Goal: Ask a question

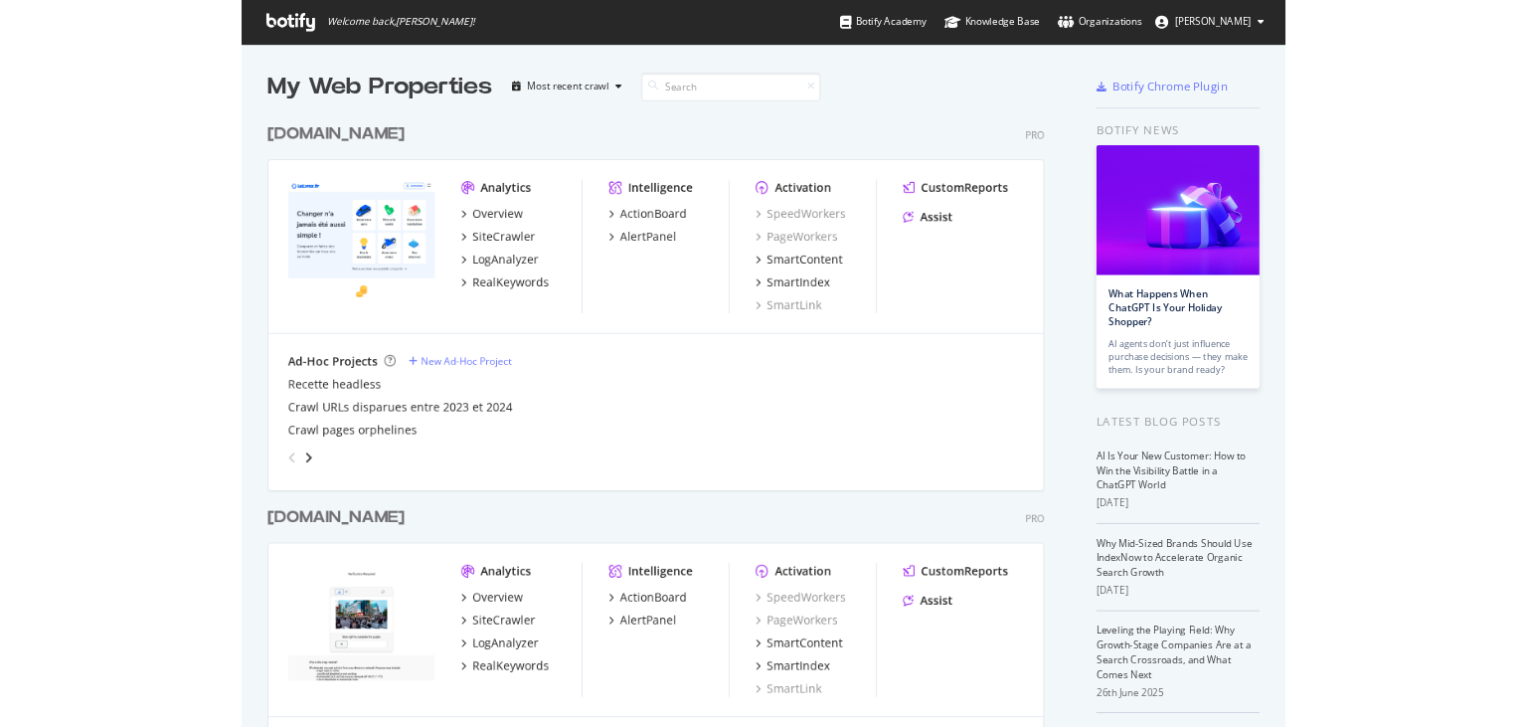
scroll to position [886, 1273]
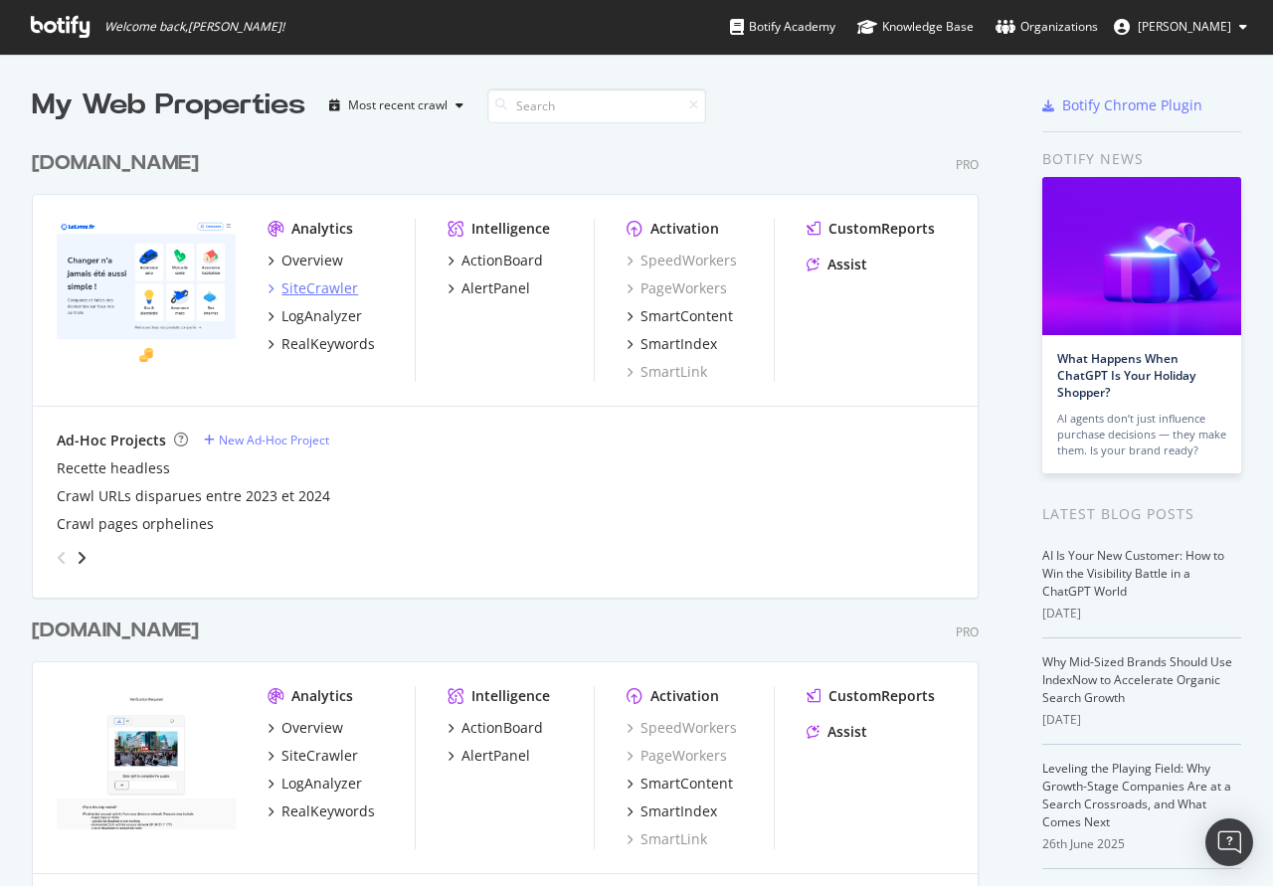
click at [309, 288] on div "SiteCrawler" at bounding box center [319, 288] width 77 height 20
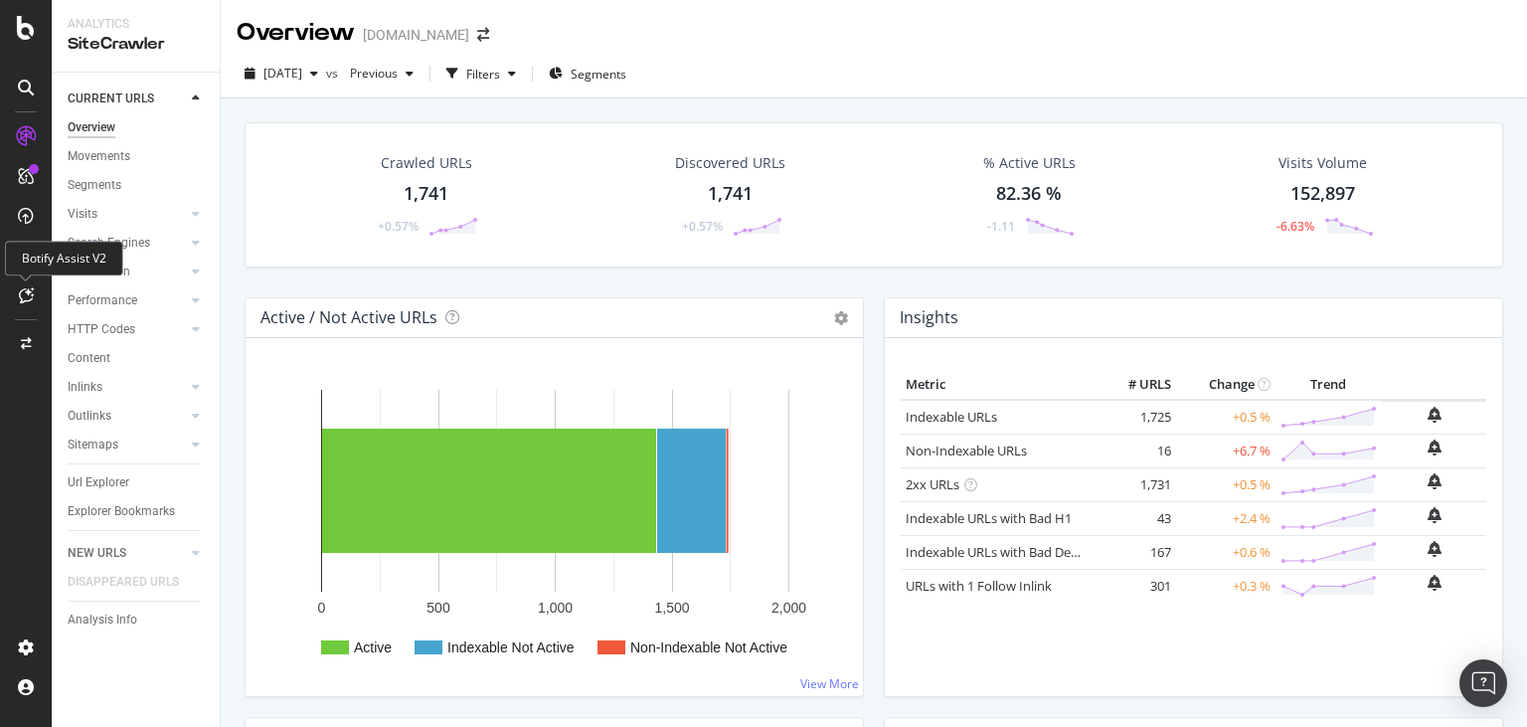
click at [30, 267] on div "Botify Assist V2" at bounding box center [64, 258] width 118 height 35
click at [32, 288] on icon at bounding box center [26, 295] width 15 height 16
click at [23, 296] on icon at bounding box center [26, 295] width 15 height 16
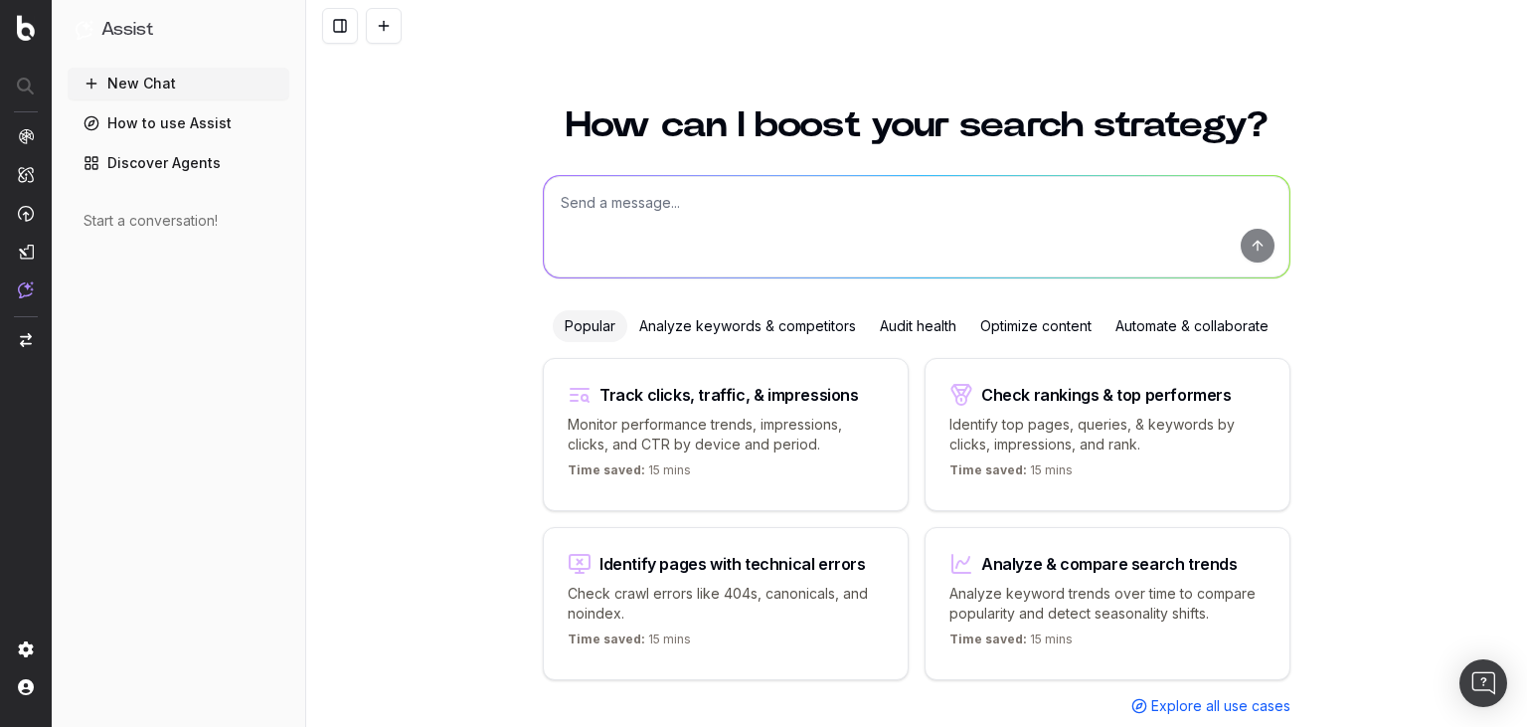
scroll to position [44, 0]
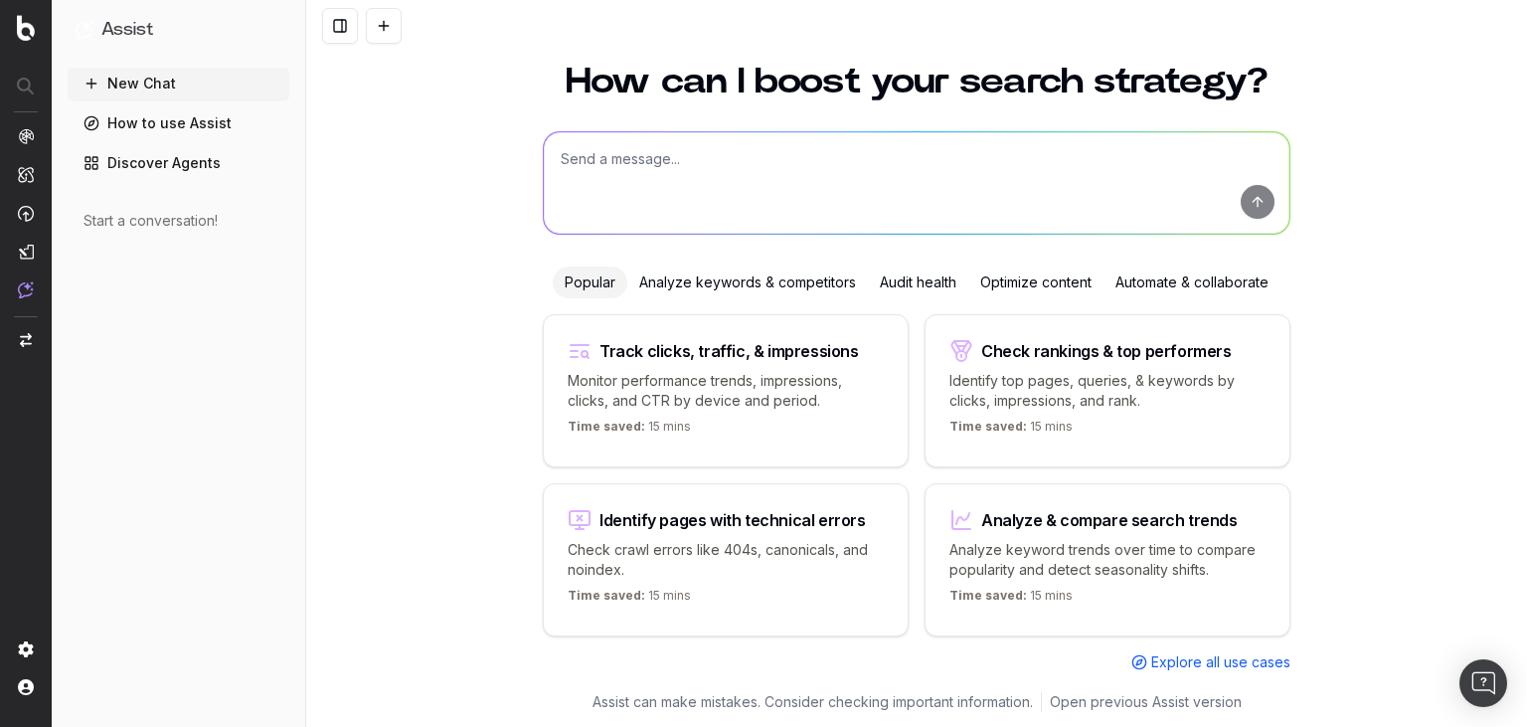
click at [721, 161] on textarea at bounding box center [917, 182] width 746 height 101
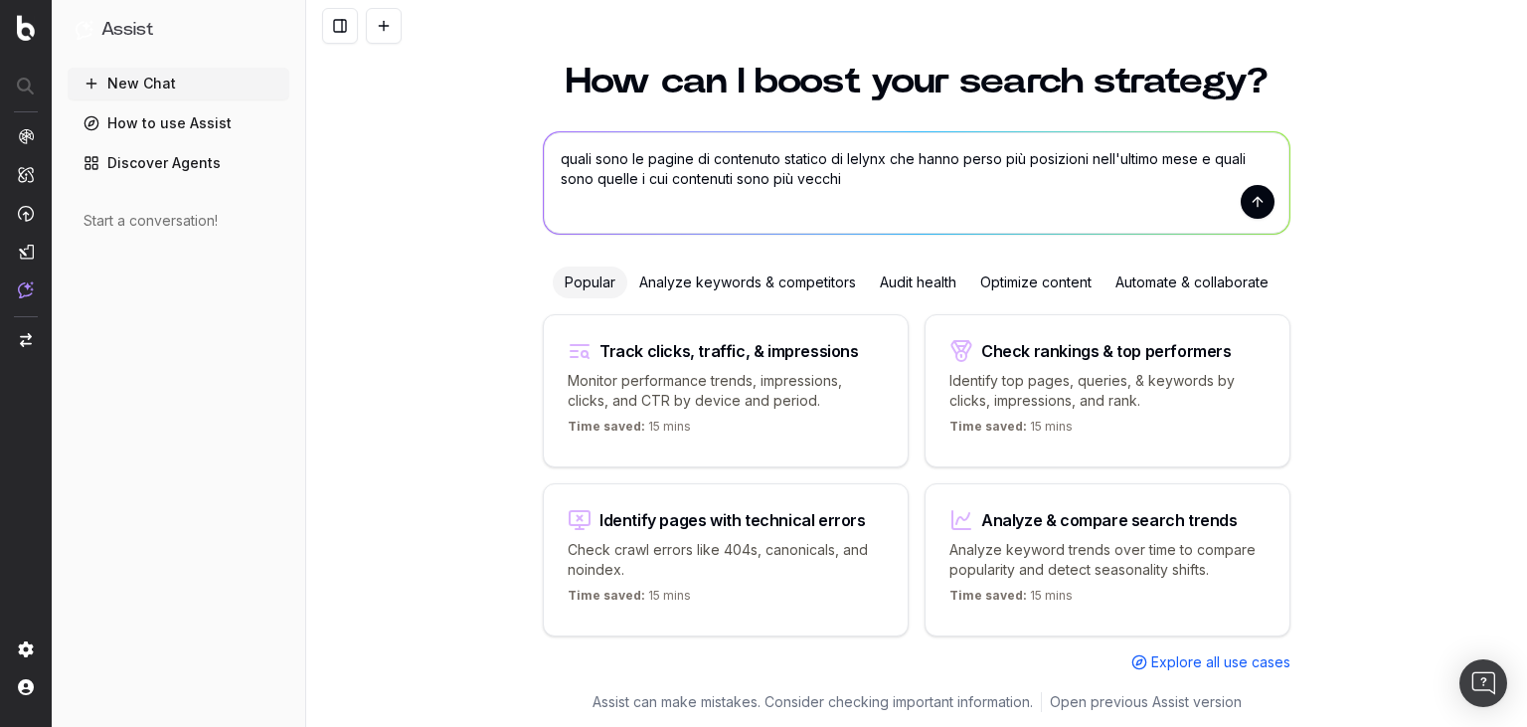
type textarea "quali sono le pagine di contenuto statico di lelynx che hanno perso più posizio…"
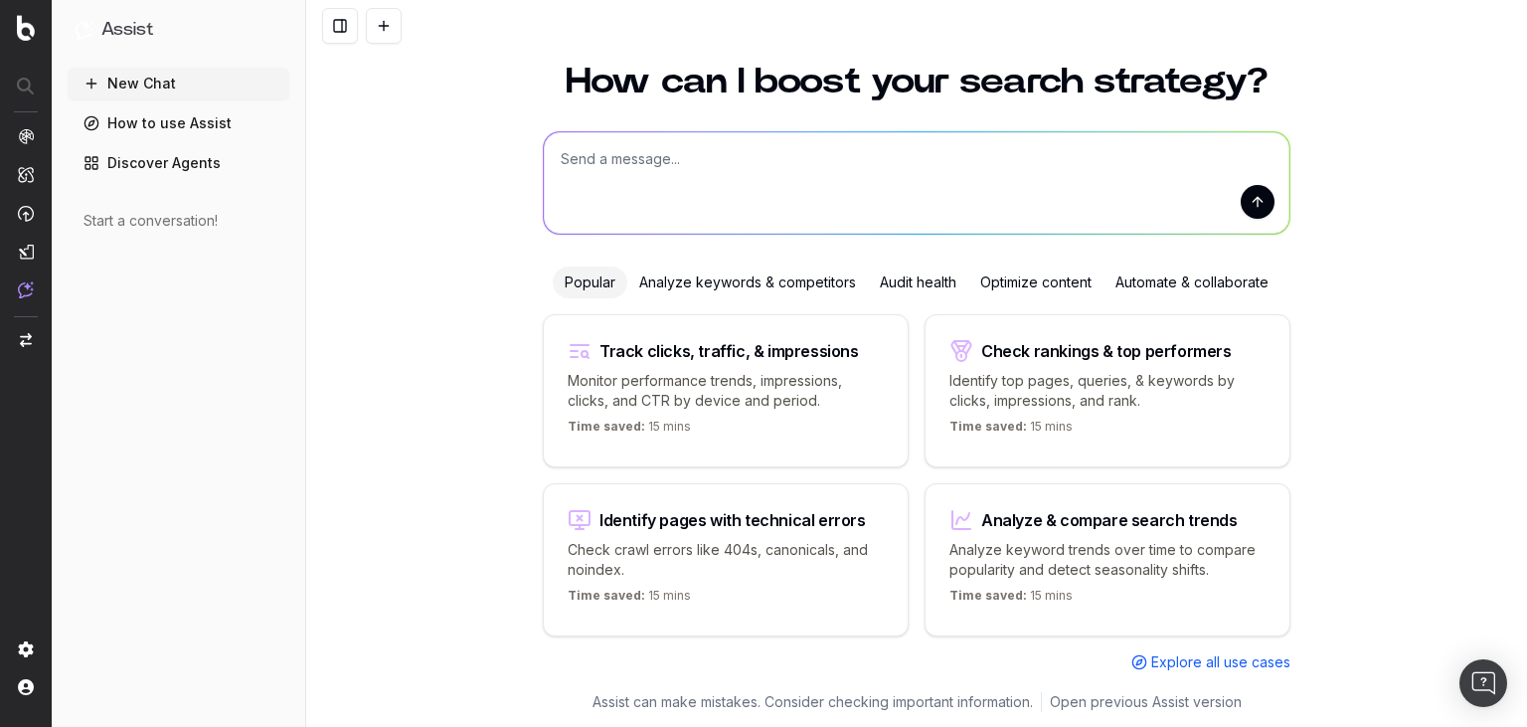
scroll to position [0, 0]
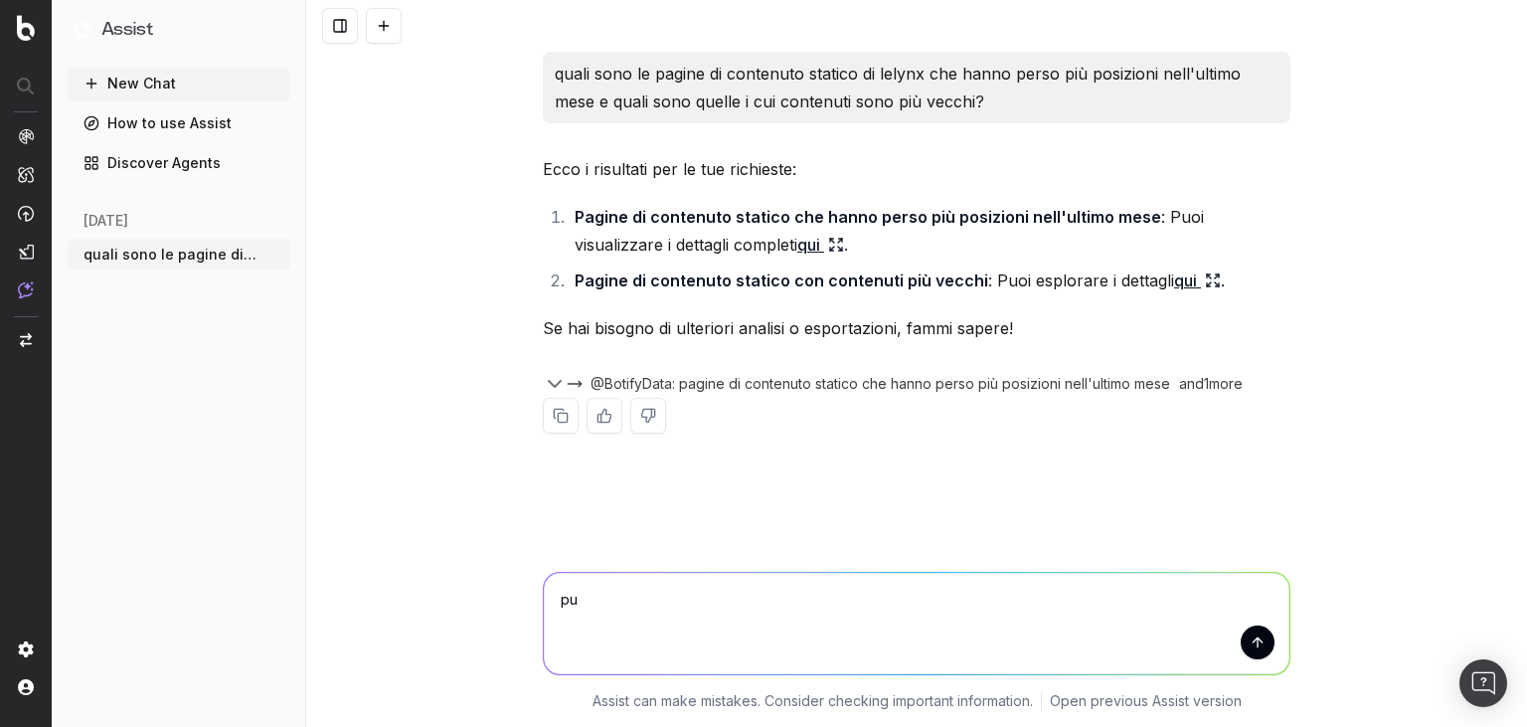
type textarea "p"
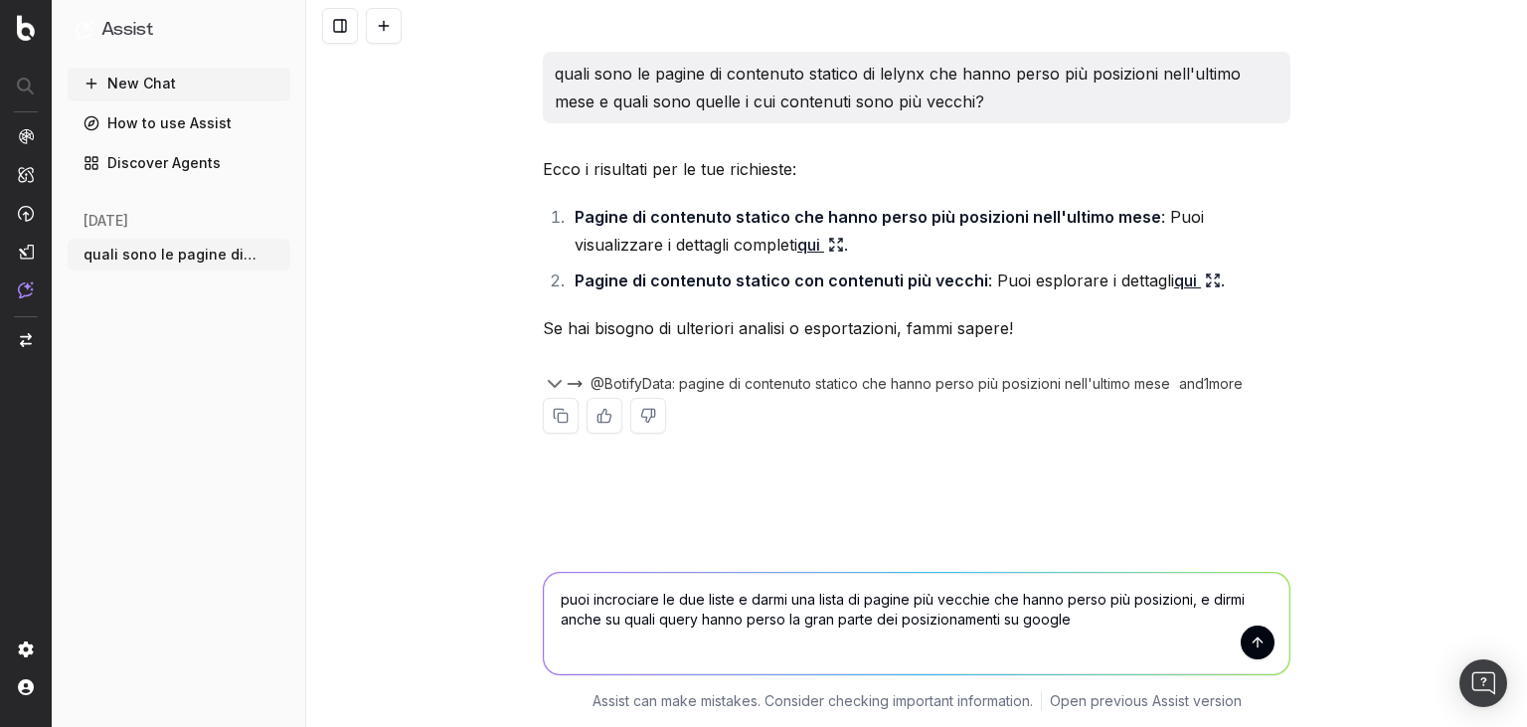
type textarea "puoi incrociare le due liste e darmi una lista di pagine più vecchie che hanno …"
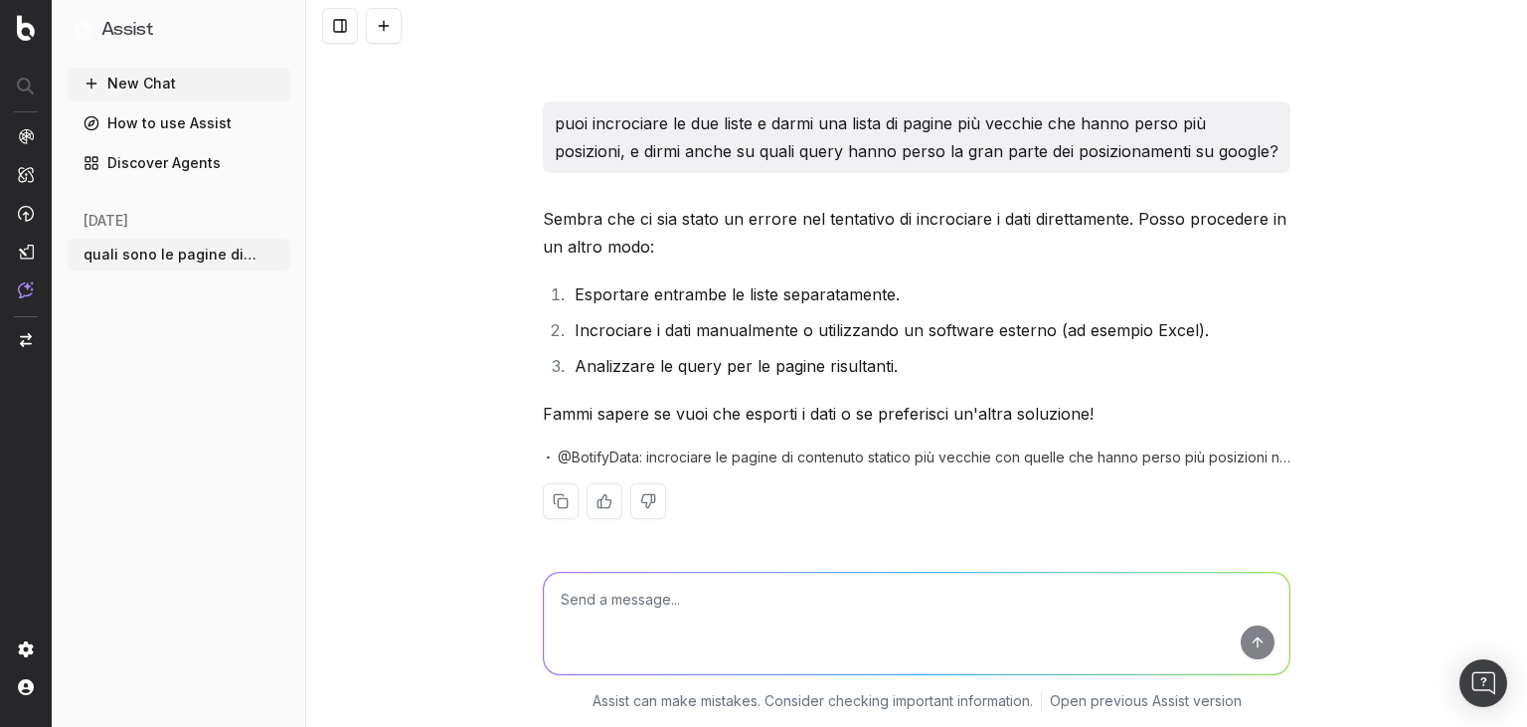
scroll to position [366, 0]
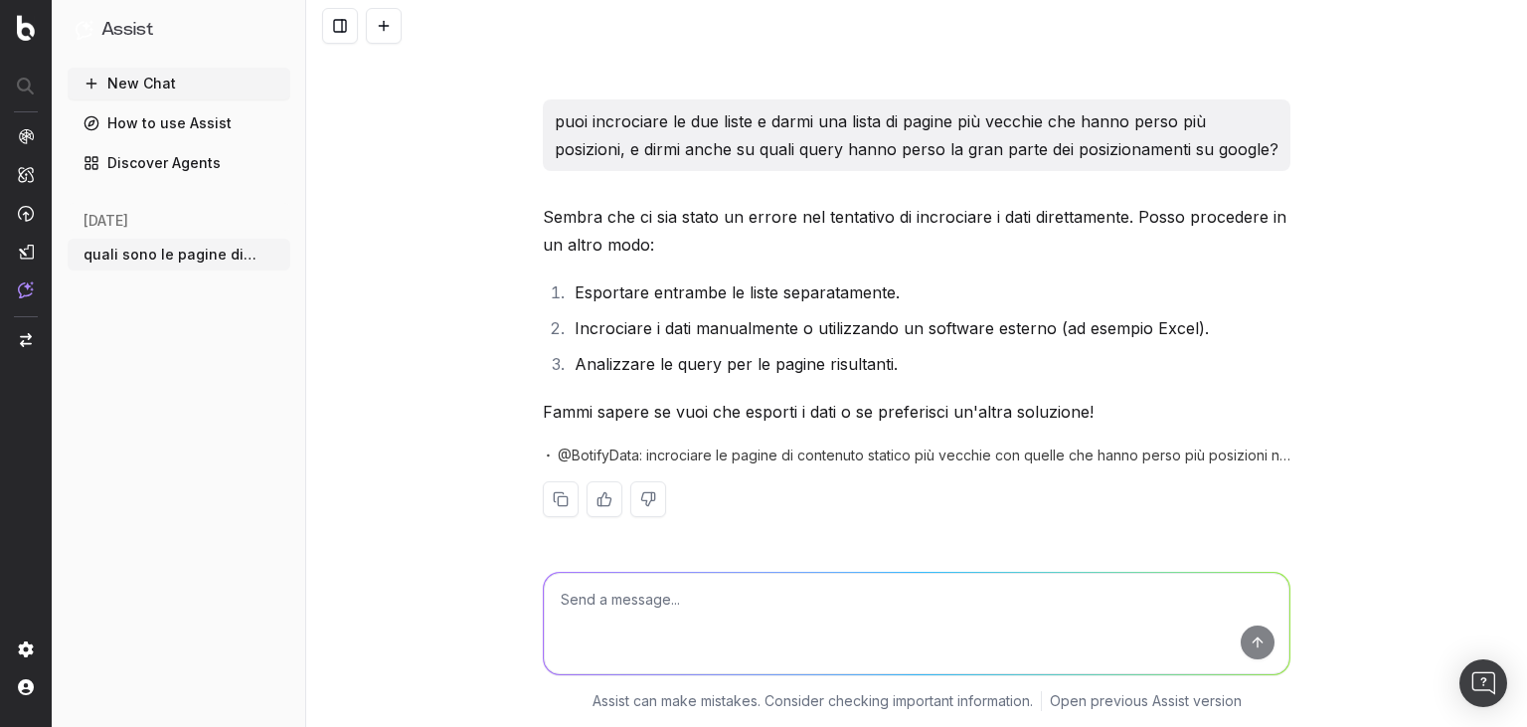
click at [790, 614] on textarea at bounding box center [917, 623] width 746 height 101
type textarea "non riesci a fare tu l'incrocio senza dover maneggiare io i dati?"
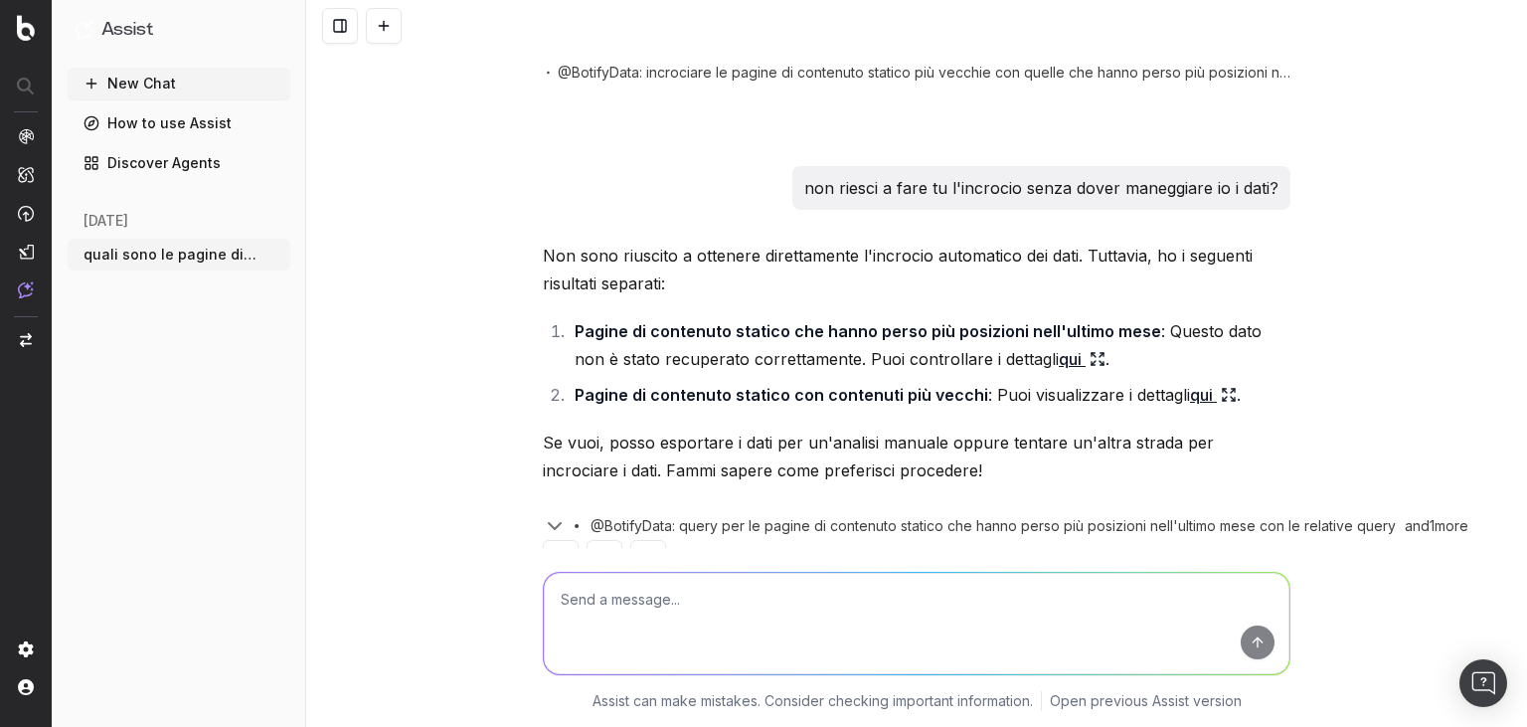
scroll to position [807, 0]
